Goal: Find specific page/section: Find specific page/section

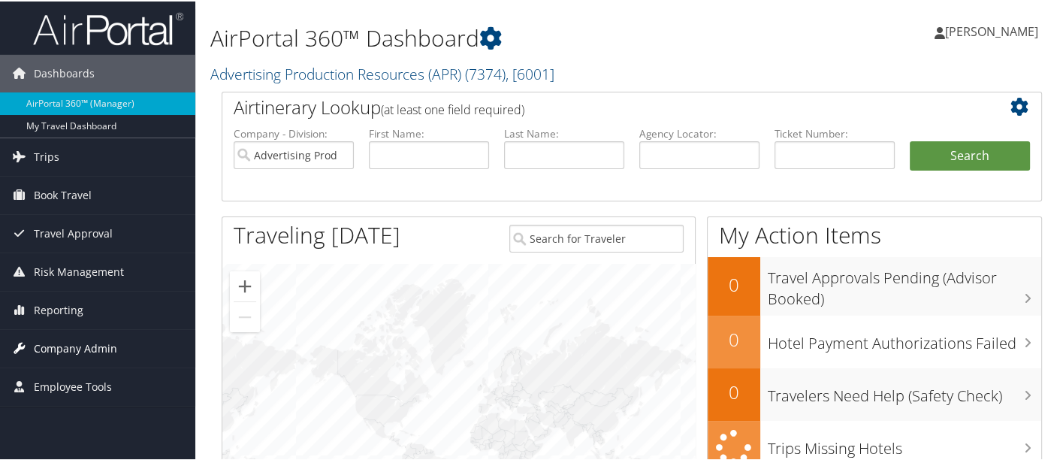
click at [92, 338] on span "Company Admin" at bounding box center [75, 347] width 83 height 38
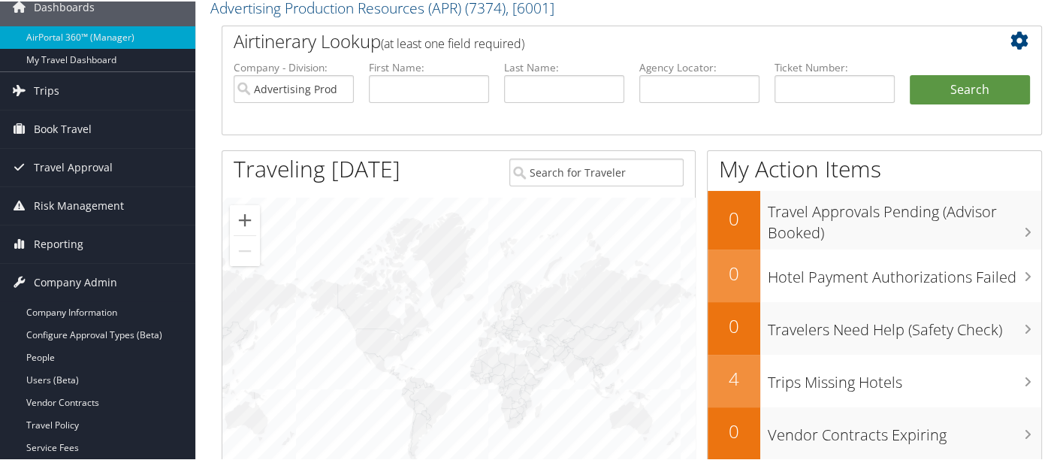
scroll to position [100, 0]
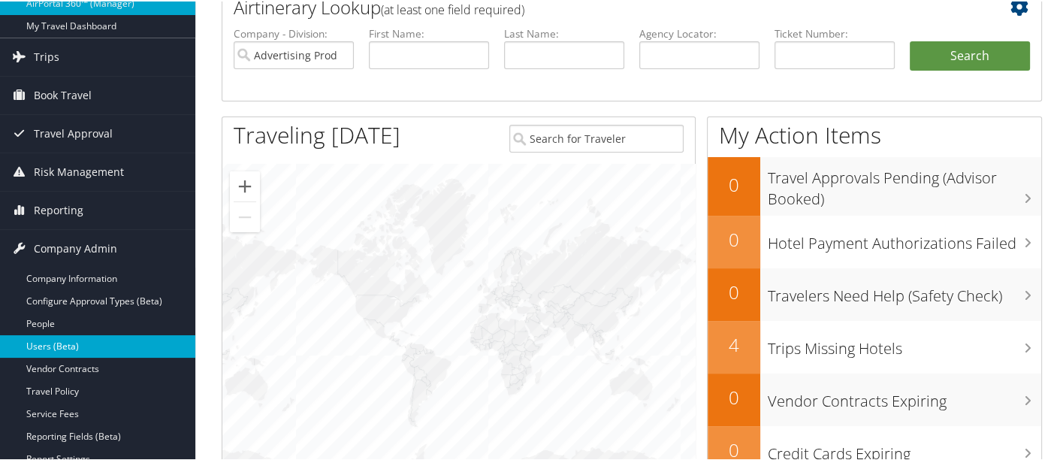
click at [61, 343] on link "Users (Beta)" at bounding box center [97, 345] width 195 height 23
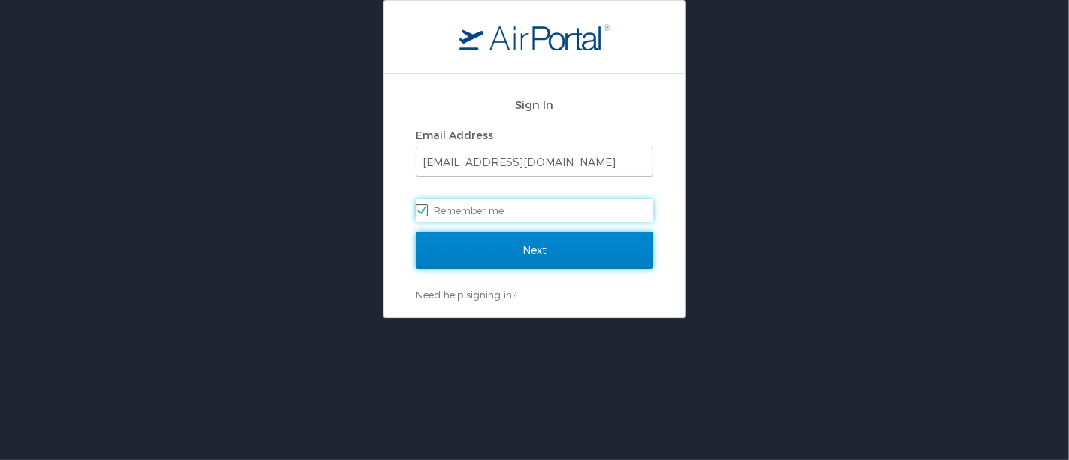
click at [536, 250] on input "Next" at bounding box center [534, 250] width 237 height 38
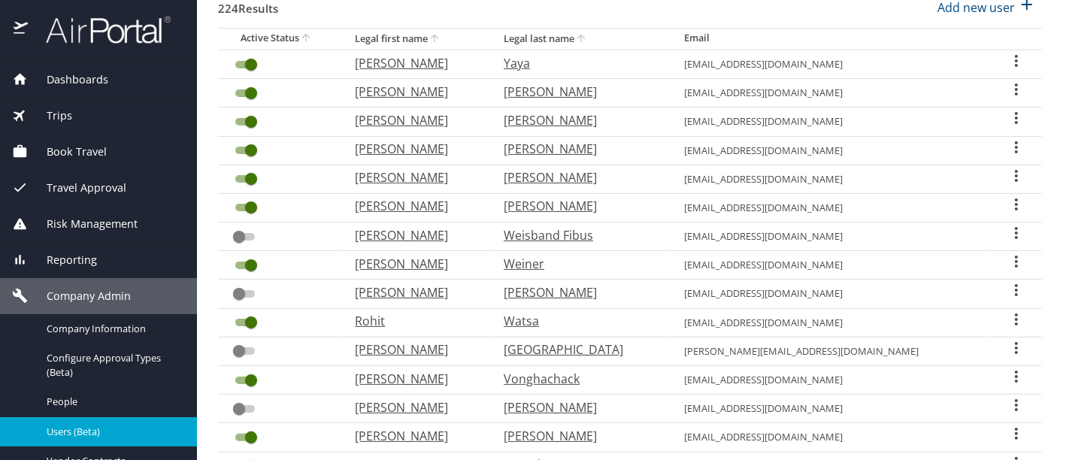
scroll to position [174, 0]
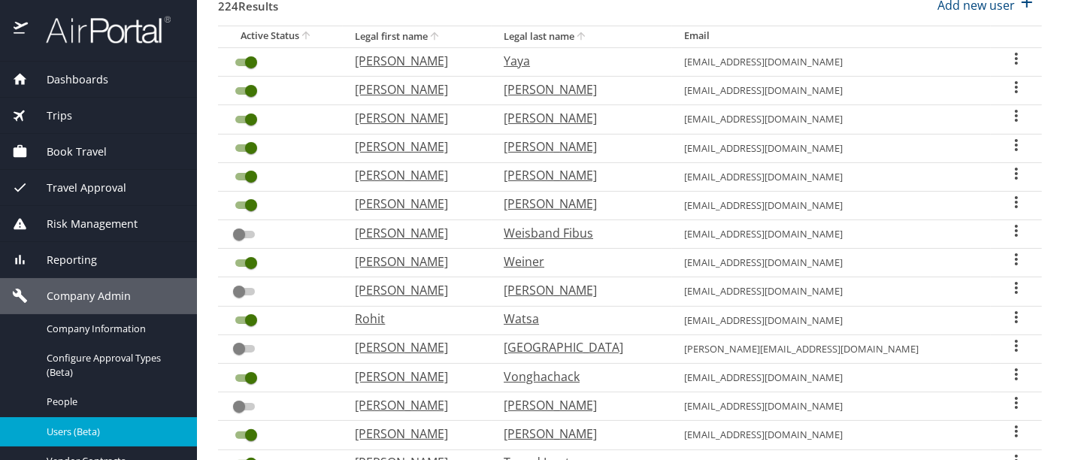
click at [90, 299] on span "Company Admin" at bounding box center [79, 296] width 103 height 17
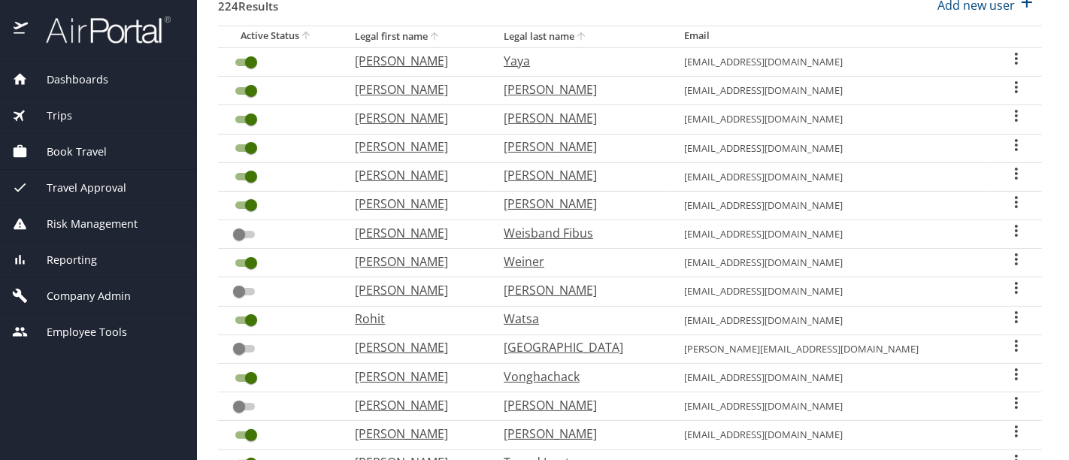
click at [90, 299] on span "Company Admin" at bounding box center [79, 296] width 103 height 17
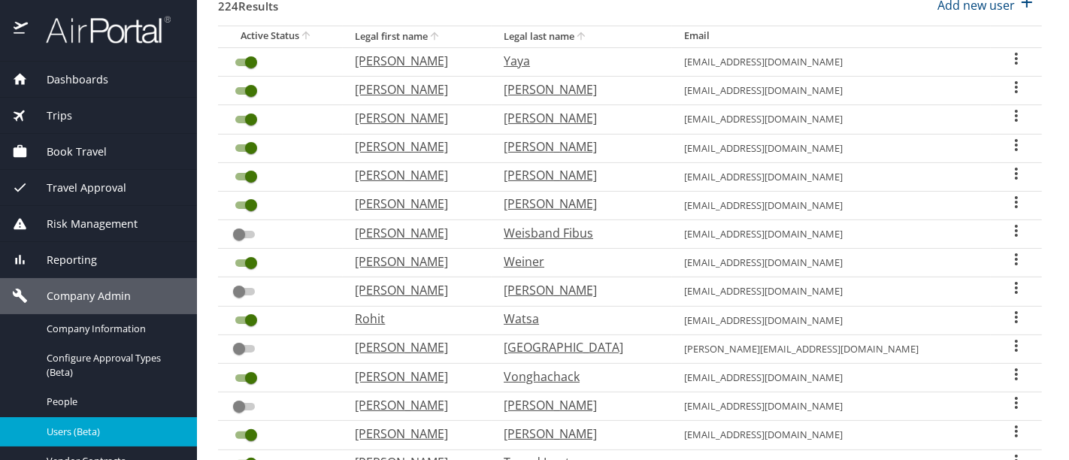
click at [65, 254] on span "Reporting" at bounding box center [62, 260] width 69 height 17
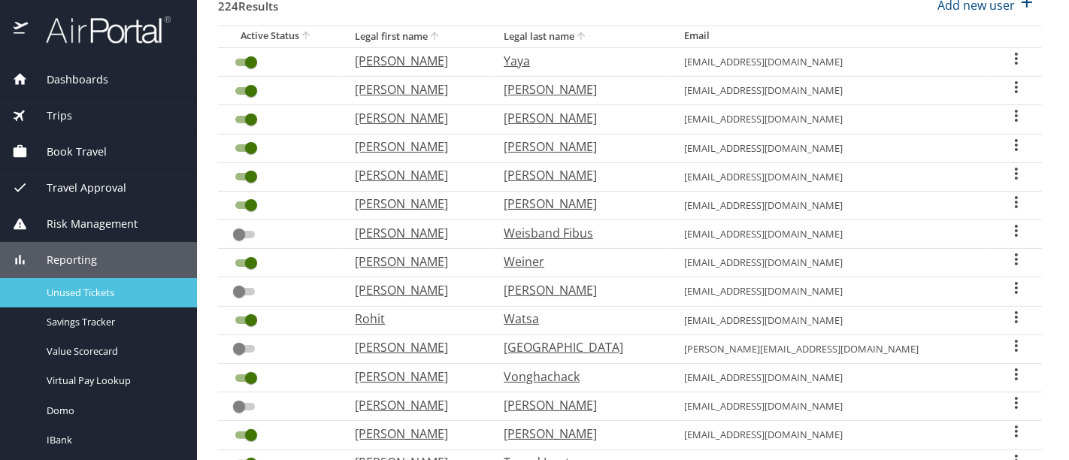
click at [80, 299] on span "Unused Tickets" at bounding box center [113, 293] width 132 height 14
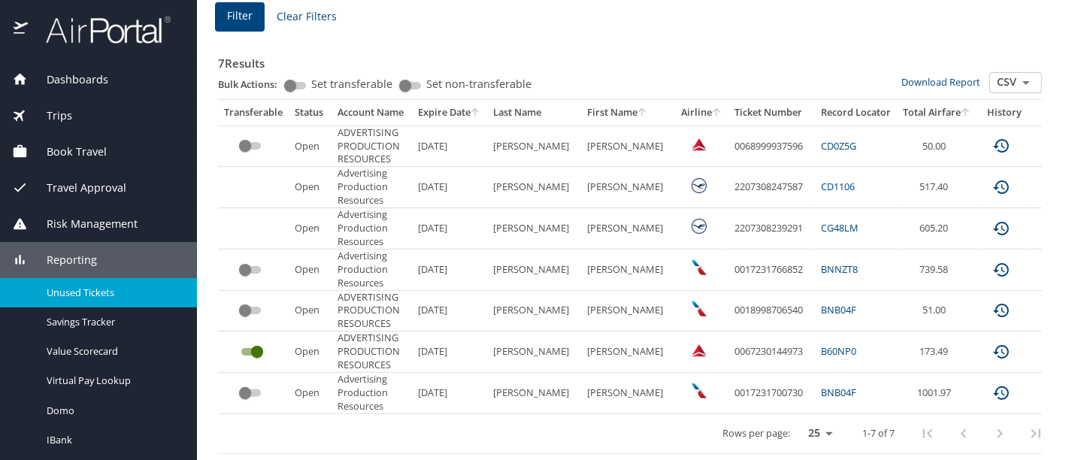
scroll to position [219, 0]
